Goal: Check status: Check status

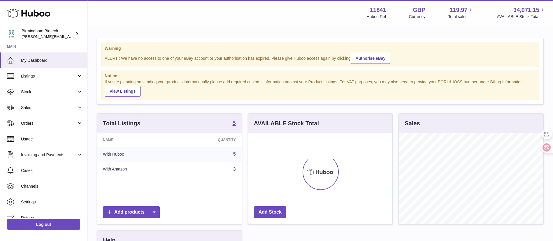
scroll to position [91, 144]
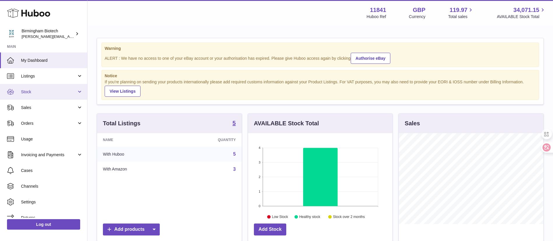
click at [48, 97] on link "Stock" at bounding box center [43, 92] width 87 height 16
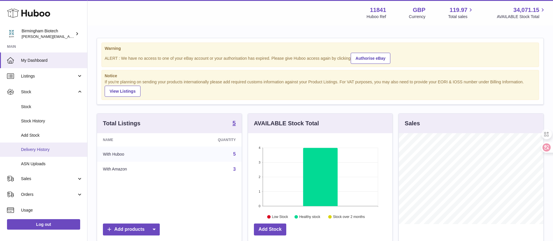
scroll to position [79, 0]
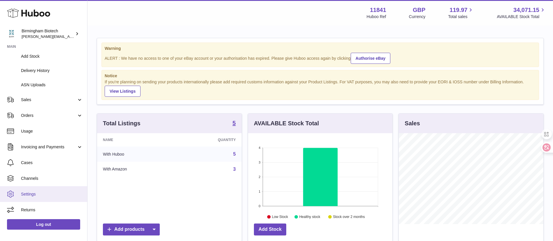
click at [52, 197] on span "Settings" at bounding box center [52, 195] width 62 height 6
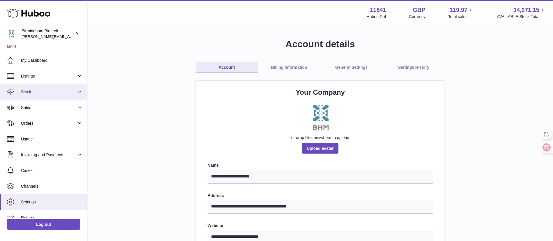
click at [63, 97] on link "Stock" at bounding box center [43, 92] width 87 height 16
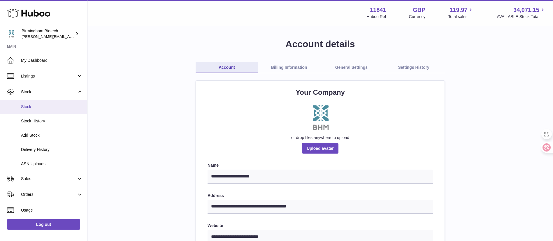
click at [62, 104] on span "Stock" at bounding box center [52, 107] width 62 height 6
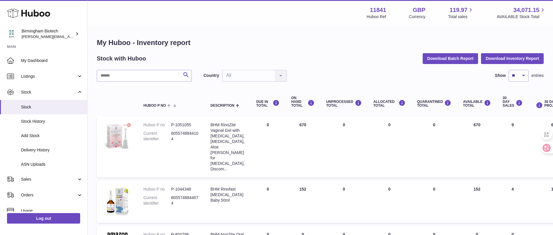
click at [46, 150] on span "Delivery History" at bounding box center [52, 150] width 62 height 6
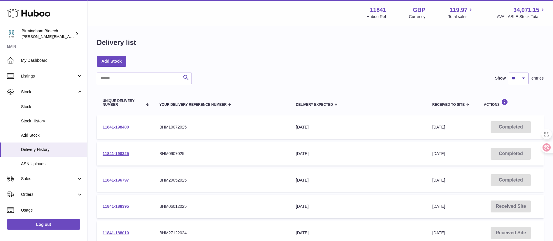
click at [124, 128] on link "11841-198400" at bounding box center [116, 127] width 26 height 5
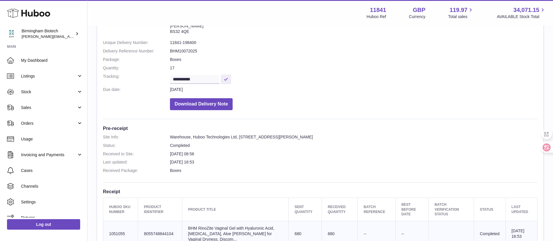
scroll to position [33, 0]
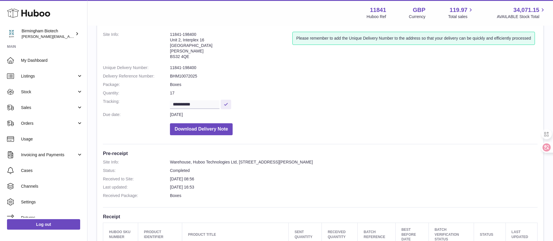
click at [309, 167] on dl "Site Info: Warehouse, Huboo Technologies Ltd, [STREET_ADDRESS][PERSON_NAME] Sta…" at bounding box center [320, 181] width 435 height 42
click at [308, 163] on dd "Warehouse, Huboo Technologies Ltd, [STREET_ADDRESS][PERSON_NAME]" at bounding box center [354, 163] width 368 height 6
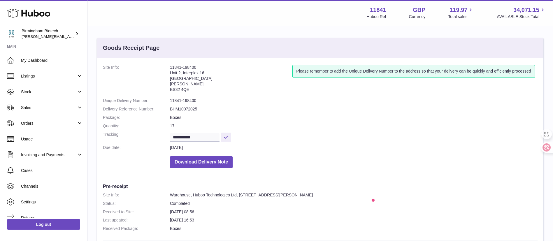
click at [181, 82] on address "11841-198400 [STREET_ADDRESS][PERSON_NAME]" at bounding box center [231, 80] width 123 height 30
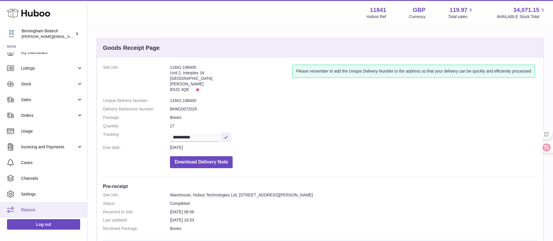
click at [42, 211] on span "Returns" at bounding box center [52, 210] width 62 height 6
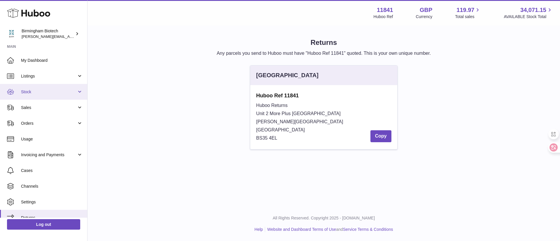
click at [38, 92] on span "Stock" at bounding box center [49, 92] width 56 height 6
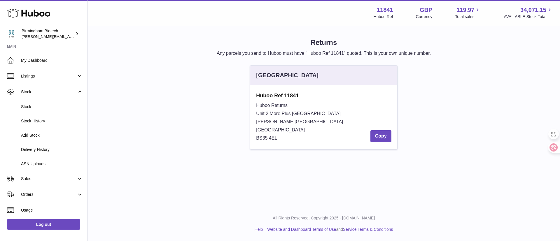
click at [281, 185] on div "Menu Huboo 11841 Huboo Ref GBP Currency 119.97 Total sales 34,071.15 AVAILABLE …" at bounding box center [324, 103] width 473 height 207
